Goal: Information Seeking & Learning: Learn about a topic

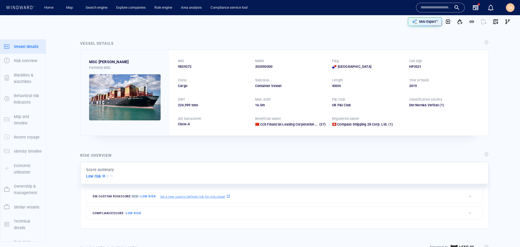
click at [329, 86] on div "IMO 9839272 MMSI 353590000 Flag Panama Call sign HP3521 Class Cargo Subclass Co…" at bounding box center [328, 92] width 319 height 85
click at [325, 100] on div "IMO 9839272 MMSI 353590000 Flag Panama Call sign HP3521 Class Cargo Subclass Co…" at bounding box center [328, 92] width 319 height 85
click at [123, 96] on img at bounding box center [125, 97] width 72 height 46
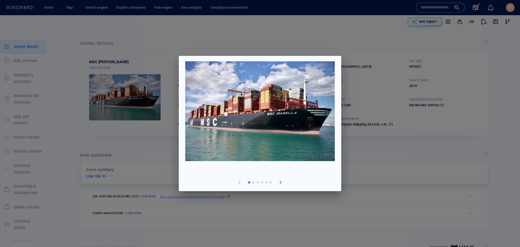
click at [279, 182] on span "button" at bounding box center [280, 182] width 7 height 7
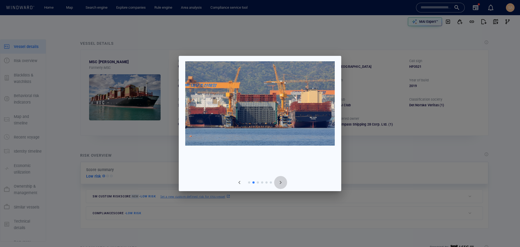
click at [279, 182] on span "button" at bounding box center [280, 182] width 7 height 7
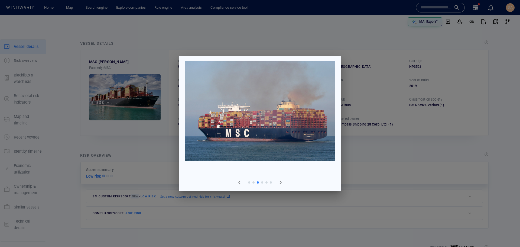
click at [279, 182] on span "button" at bounding box center [280, 182] width 7 height 7
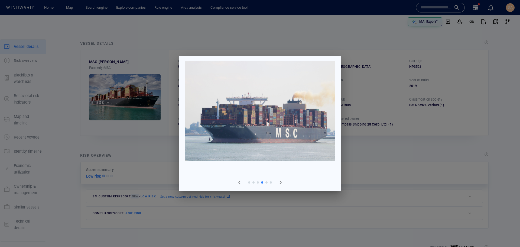
click at [279, 182] on span "button" at bounding box center [280, 182] width 7 height 7
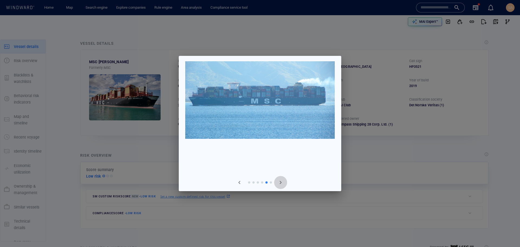
click at [279, 182] on span "button" at bounding box center [280, 182] width 7 height 7
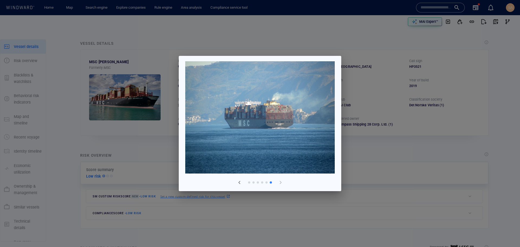
click at [358, 144] on div at bounding box center [260, 123] width 520 height 247
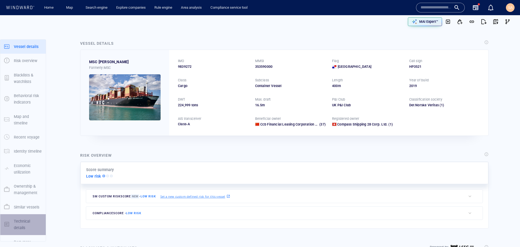
click at [25, 223] on p "Technical details" at bounding box center [28, 224] width 28 height 13
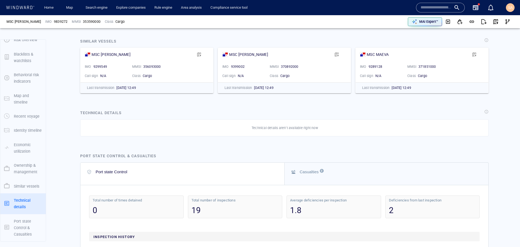
scroll to position [1040, 0]
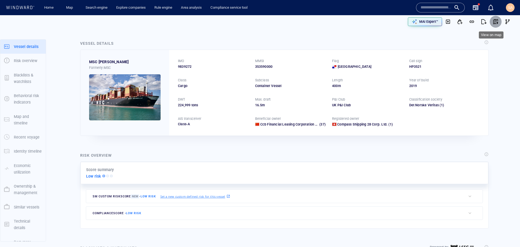
click at [493, 20] on span "button" at bounding box center [495, 21] width 5 height 5
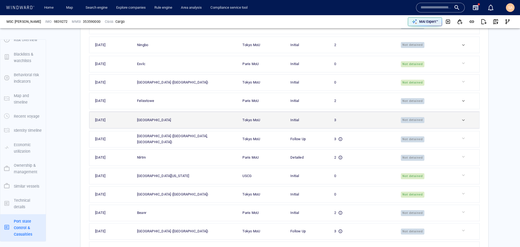
scroll to position [1382, 0]
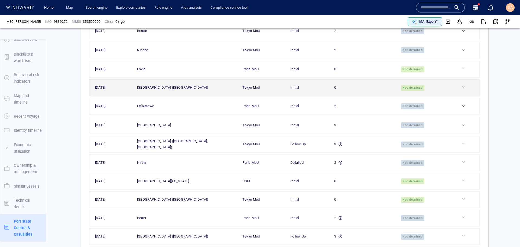
click at [461, 91] on div at bounding box center [469, 87] width 17 height 7
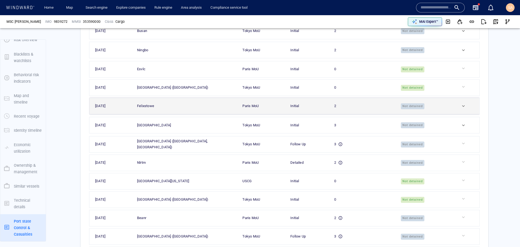
click at [461, 109] on div at bounding box center [469, 105] width 17 height 5
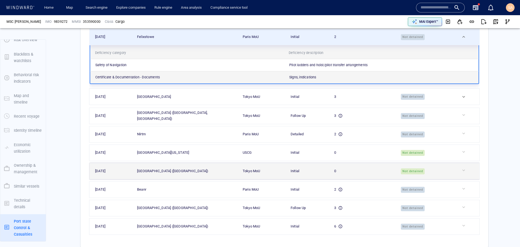
scroll to position [1370, 0]
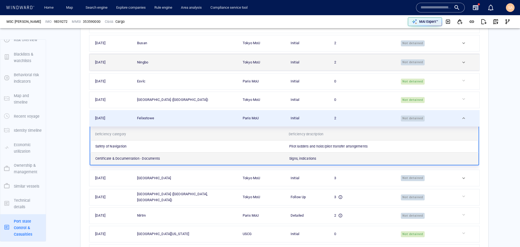
click at [462, 65] on div at bounding box center [469, 62] width 17 height 5
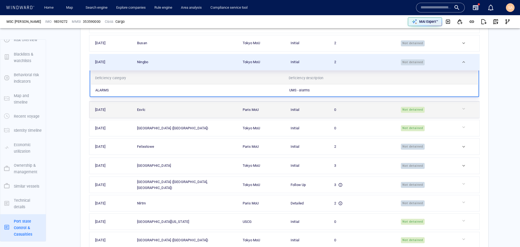
scroll to position [1394, 0]
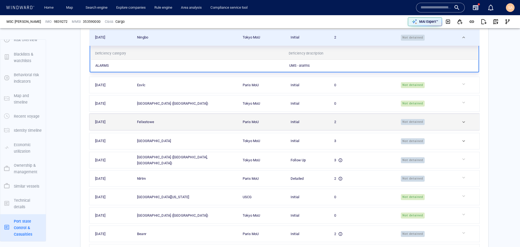
click at [461, 122] on td at bounding box center [467, 122] width 24 height 16
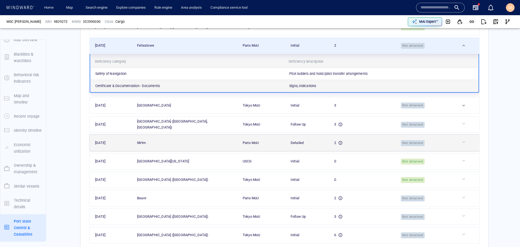
scroll to position [1451, 0]
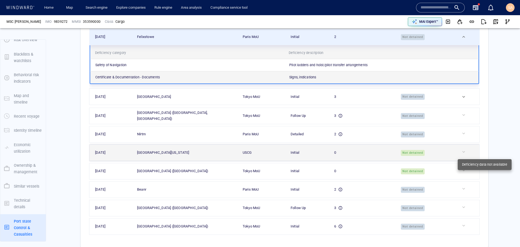
click at [463, 154] on div at bounding box center [469, 151] width 17 height 5
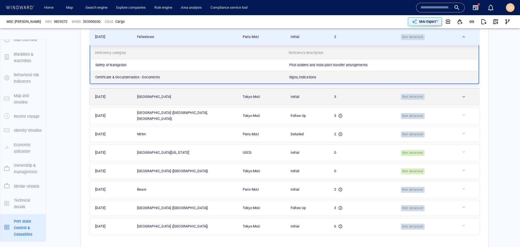
click at [458, 105] on td at bounding box center [467, 97] width 24 height 16
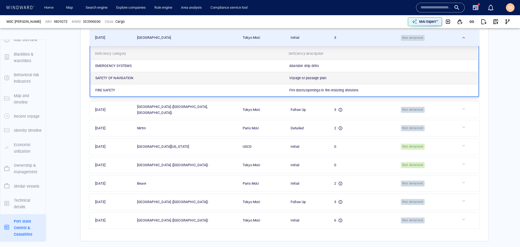
scroll to position [1469, 0]
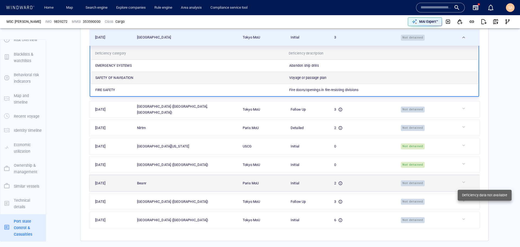
click at [461, 185] on div at bounding box center [469, 181] width 17 height 5
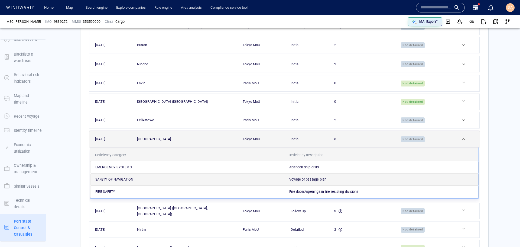
scroll to position [1286, 0]
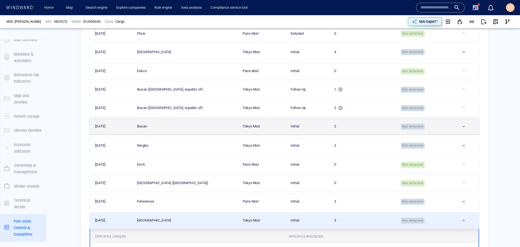
click at [461, 129] on div at bounding box center [469, 126] width 17 height 5
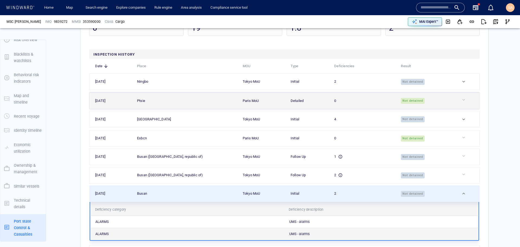
scroll to position [1213, 0]
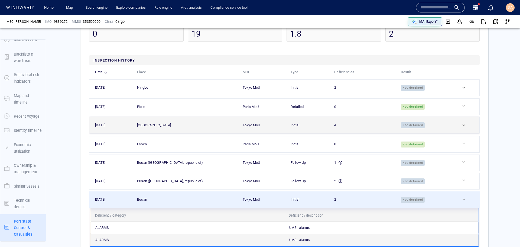
click at [462, 128] on div at bounding box center [469, 124] width 17 height 5
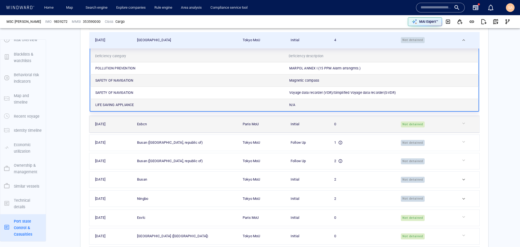
scroll to position [1301, 0]
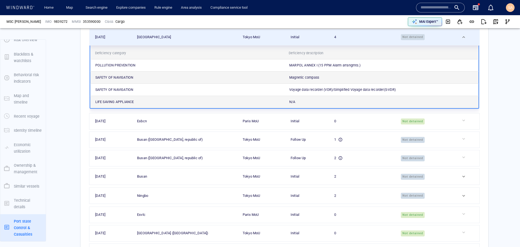
click at [511, 12] on div "SA" at bounding box center [510, 7] width 9 height 9
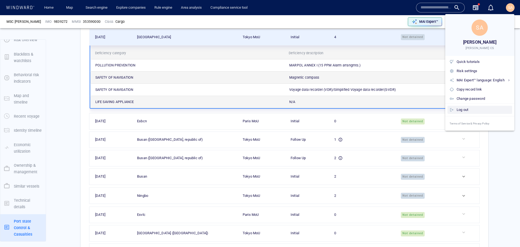
click at [467, 110] on div "Log out" at bounding box center [483, 110] width 53 height 6
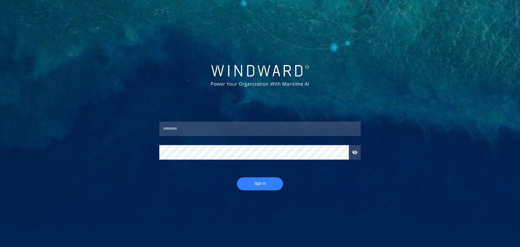
click at [215, 127] on input "text" at bounding box center [260, 128] width 202 height 15
type input "**********"
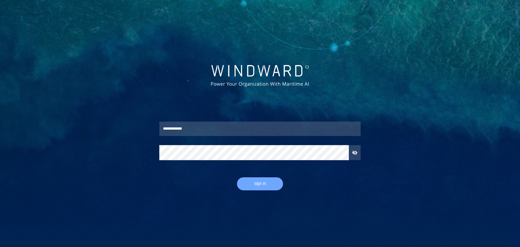
click at [255, 184] on span "Sign In" at bounding box center [259, 183] width 35 height 7
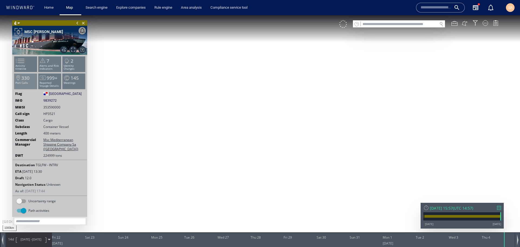
click at [24, 79] on span "330" at bounding box center [25, 78] width 8 height 6
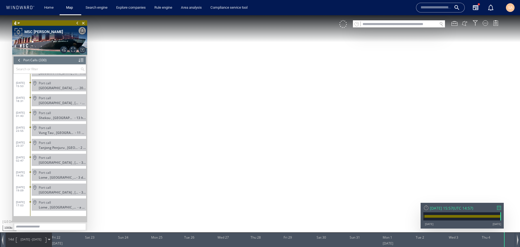
scroll to position [4781, 0]
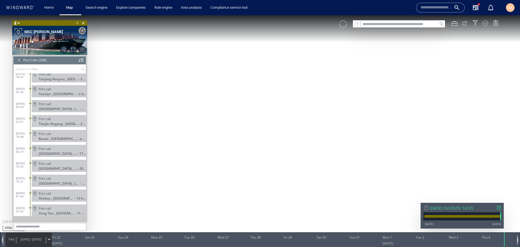
scroll to position [4618, 0]
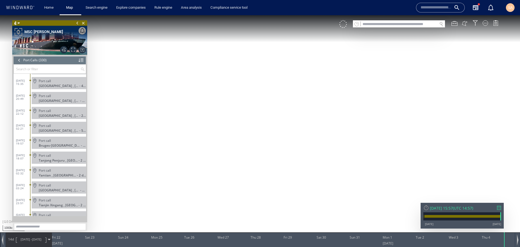
click at [47, 239] on div "14d 21/08/25 - 04/09/25" at bounding box center [29, 239] width 46 height 14
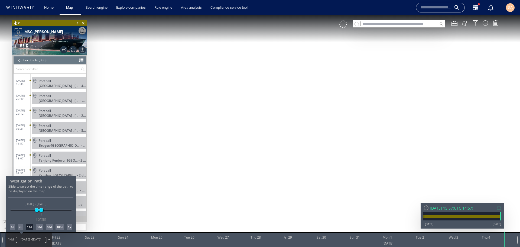
click at [60, 227] on div "180d" at bounding box center [60, 226] width 9 height 5
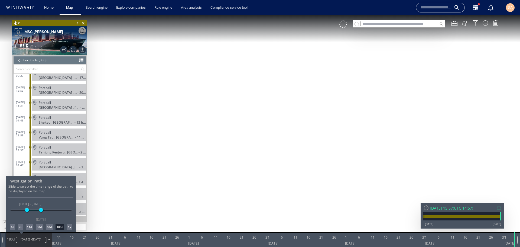
drag, startPoint x: 192, startPoint y: 69, endPoint x: 209, endPoint y: 96, distance: 31.6
click at [209, 118] on div at bounding box center [260, 131] width 520 height 232
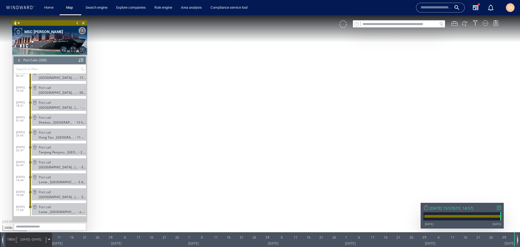
drag, startPoint x: 206, startPoint y: 81, endPoint x: 216, endPoint y: 136, distance: 56.1
click at [216, 136] on canvas "Map" at bounding box center [260, 128] width 520 height 226
click at [289, 93] on canvas "Map" at bounding box center [260, 128] width 520 height 226
drag, startPoint x: 381, startPoint y: 101, endPoint x: 357, endPoint y: 148, distance: 52.6
click at [357, 148] on canvas "Map" at bounding box center [260, 128] width 520 height 226
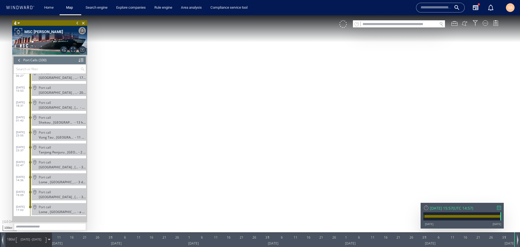
drag, startPoint x: 338, startPoint y: 160, endPoint x: 335, endPoint y: 52, distance: 108.4
click at [335, 52] on canvas "Map" at bounding box center [260, 128] width 520 height 226
drag, startPoint x: 164, startPoint y: 153, endPoint x: 393, endPoint y: 160, distance: 228.5
click at [393, 160] on canvas "Map" at bounding box center [260, 128] width 520 height 226
drag, startPoint x: 329, startPoint y: 63, endPoint x: 294, endPoint y: 162, distance: 105.3
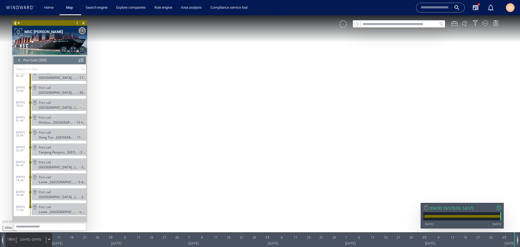
click at [294, 162] on canvas "Map" at bounding box center [260, 128] width 520 height 226
click at [20, 60] on div at bounding box center [19, 60] width 6 height 8
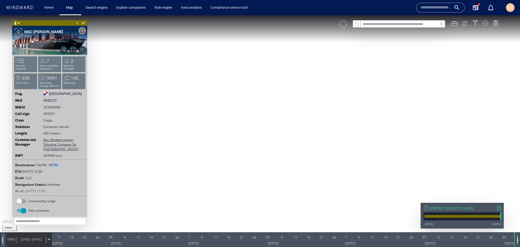
drag, startPoint x: 58, startPoint y: 164, endPoint x: 51, endPoint y: 165, distance: 6.8
click at [51, 165] on div "Destination TGLFW - INTRV" at bounding box center [49, 165] width 75 height 5
click at [40, 168] on div "Destination TGLFW - INTRV ETA 05 Sep 2025 13:30 Draft 12.0 Navigation Status Un…" at bounding box center [49, 178] width 75 height 36
drag, startPoint x: 36, startPoint y: 165, endPoint x: 40, endPoint y: 166, distance: 3.8
click at [40, 166] on span "TGLFW - INTRV" at bounding box center [47, 165] width 22 height 5
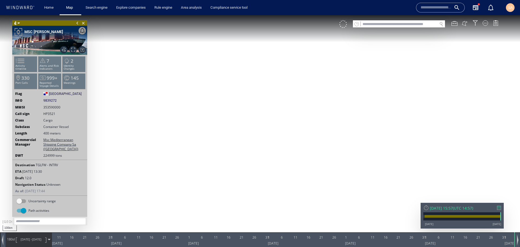
click at [45, 166] on span "TGLFW - INTRV" at bounding box center [47, 165] width 22 height 5
drag, startPoint x: 46, startPoint y: 165, endPoint x: 47, endPoint y: 169, distance: 3.6
click at [39, 165] on span "TGLFW - INTRV" at bounding box center [47, 165] width 22 height 5
click at [57, 166] on span "TGLFW - INTRV" at bounding box center [47, 165] width 22 height 5
drag, startPoint x: 59, startPoint y: 166, endPoint x: 53, endPoint y: 165, distance: 6.0
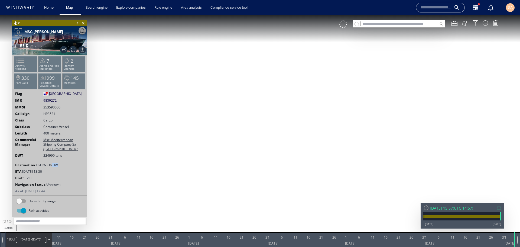
click at [53, 165] on div "Destination TGLFW - INTRV" at bounding box center [49, 165] width 75 height 5
click at [57, 166] on span "TGLFW - INTRV" at bounding box center [47, 165] width 22 height 5
drag, startPoint x: 60, startPoint y: 164, endPoint x: 49, endPoint y: 164, distance: 11.7
click at [49, 164] on div "Destination TGLFW - INTRV" at bounding box center [49, 165] width 75 height 5
drag, startPoint x: 257, startPoint y: 102, endPoint x: 238, endPoint y: 72, distance: 35.2
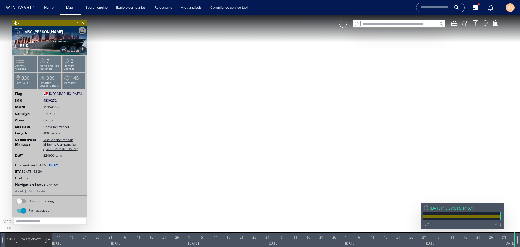
click at [238, 70] on canvas "Map" at bounding box center [260, 128] width 520 height 226
drag, startPoint x: 218, startPoint y: 96, endPoint x: 228, endPoint y: 131, distance: 36.7
click at [228, 131] on canvas "Map" at bounding box center [260, 128] width 520 height 226
drag, startPoint x: 249, startPoint y: 109, endPoint x: 232, endPoint y: 168, distance: 60.9
click at [232, 168] on canvas "Map" at bounding box center [260, 128] width 520 height 226
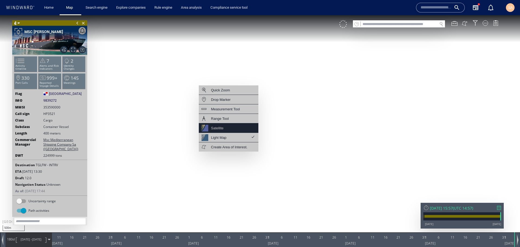
click at [235, 129] on div "Satellite" at bounding box center [229, 127] width 60 height 9
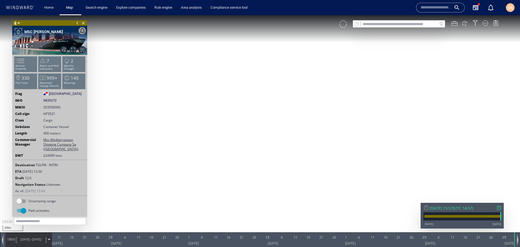
drag, startPoint x: 336, startPoint y: 95, endPoint x: 235, endPoint y: 175, distance: 129.1
click at [235, 175] on canvas "Map" at bounding box center [260, 128] width 520 height 226
drag, startPoint x: 254, startPoint y: 177, endPoint x: 201, endPoint y: 58, distance: 129.9
click at [201, 58] on canvas "Map" at bounding box center [260, 128] width 520 height 226
drag, startPoint x: 255, startPoint y: 168, endPoint x: 270, endPoint y: 194, distance: 30.4
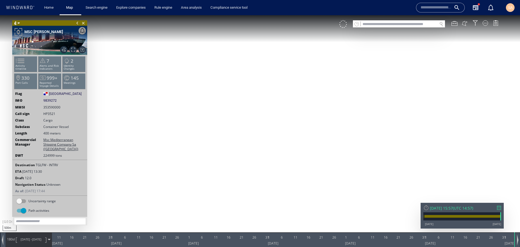
click at [270, 194] on canvas "Map" at bounding box center [260, 128] width 520 height 226
drag, startPoint x: 210, startPoint y: 109, endPoint x: 271, endPoint y: 174, distance: 89.1
click at [271, 174] on canvas "Map" at bounding box center [260, 128] width 520 height 226
drag, startPoint x: 176, startPoint y: 87, endPoint x: 294, endPoint y: 192, distance: 158.4
click at [294, 191] on canvas "Map" at bounding box center [260, 128] width 520 height 226
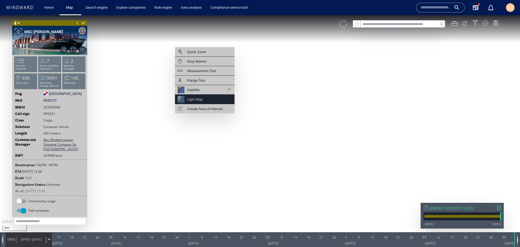
click at [210, 98] on div "Light Map" at bounding box center [205, 99] width 60 height 9
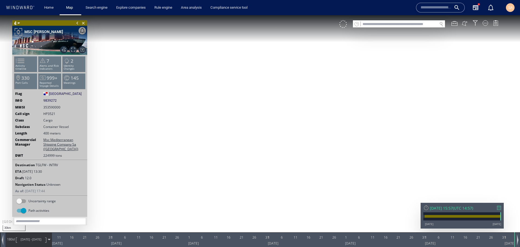
drag, startPoint x: 189, startPoint y: 99, endPoint x: 221, endPoint y: 160, distance: 68.3
click at [220, 157] on canvas "Map" at bounding box center [260, 128] width 520 height 226
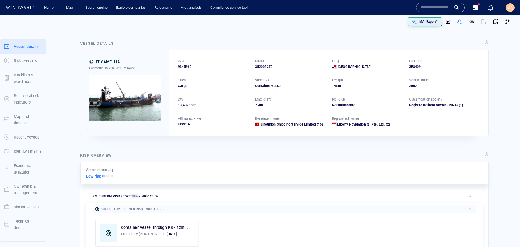
click at [210, 157] on div "Risk overview" at bounding box center [284, 155] width 411 height 9
click at [25, 185] on p "Ownership & management" at bounding box center [28, 189] width 28 height 13
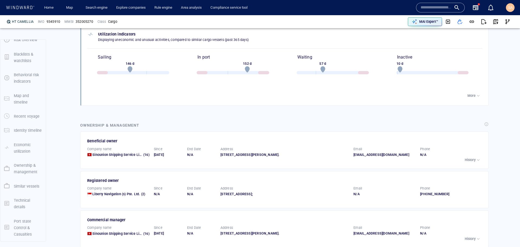
scroll to position [716, 0]
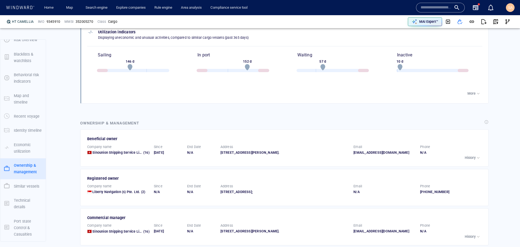
click at [466, 155] on p "History" at bounding box center [470, 157] width 11 height 5
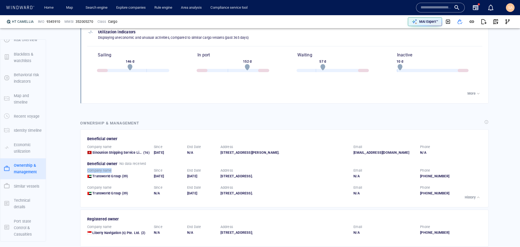
drag, startPoint x: 147, startPoint y: 160, endPoint x: 120, endPoint y: 160, distance: 26.6
click at [120, 161] on div "Beneficial owner No data received Company name Transworld Group (39) Since 27/0…" at bounding box center [284, 180] width 395 height 41
click at [127, 165] on div "Company name Transworld Group (39) Since 27/02/2025 End Date 27/03/2025 Address…" at bounding box center [285, 173] width 402 height 17
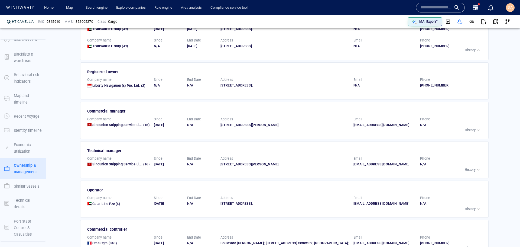
scroll to position [879, 0]
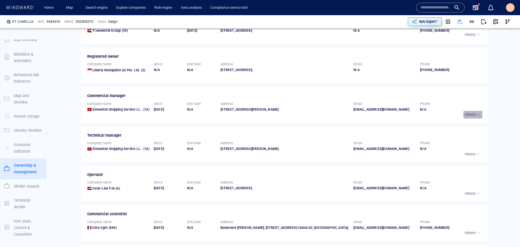
click at [467, 117] on p "History" at bounding box center [470, 114] width 11 height 5
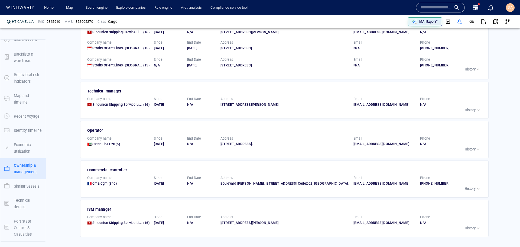
scroll to position [960, 0]
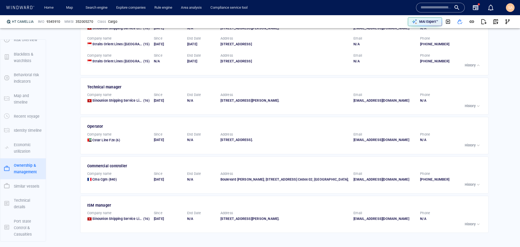
click at [466, 108] on p "History" at bounding box center [470, 105] width 11 height 5
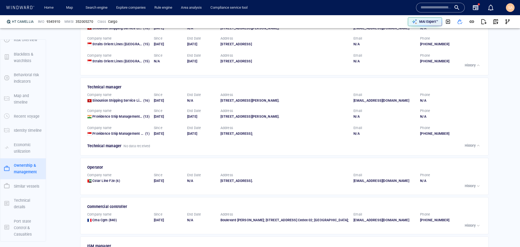
scroll to position [1041, 0]
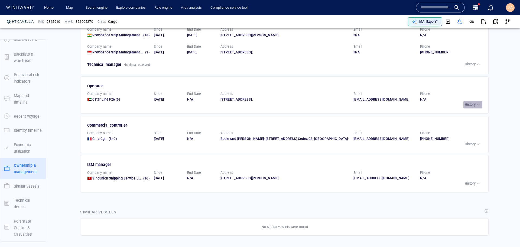
click at [465, 107] on div "History" at bounding box center [473, 104] width 16 height 5
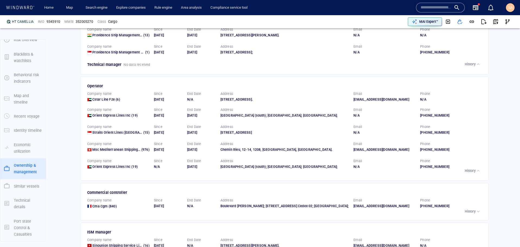
scroll to position [1123, 0]
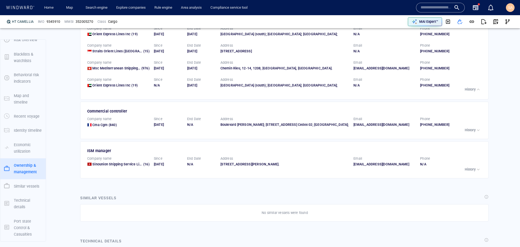
click at [470, 134] on button "History" at bounding box center [473, 130] width 19 height 8
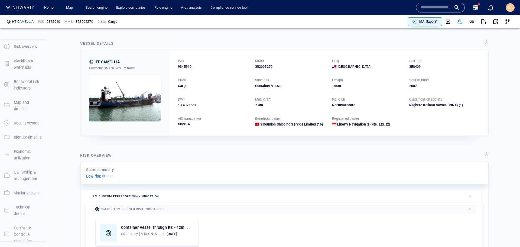
scroll to position [0, 0]
